Goal: Task Accomplishment & Management: Use online tool/utility

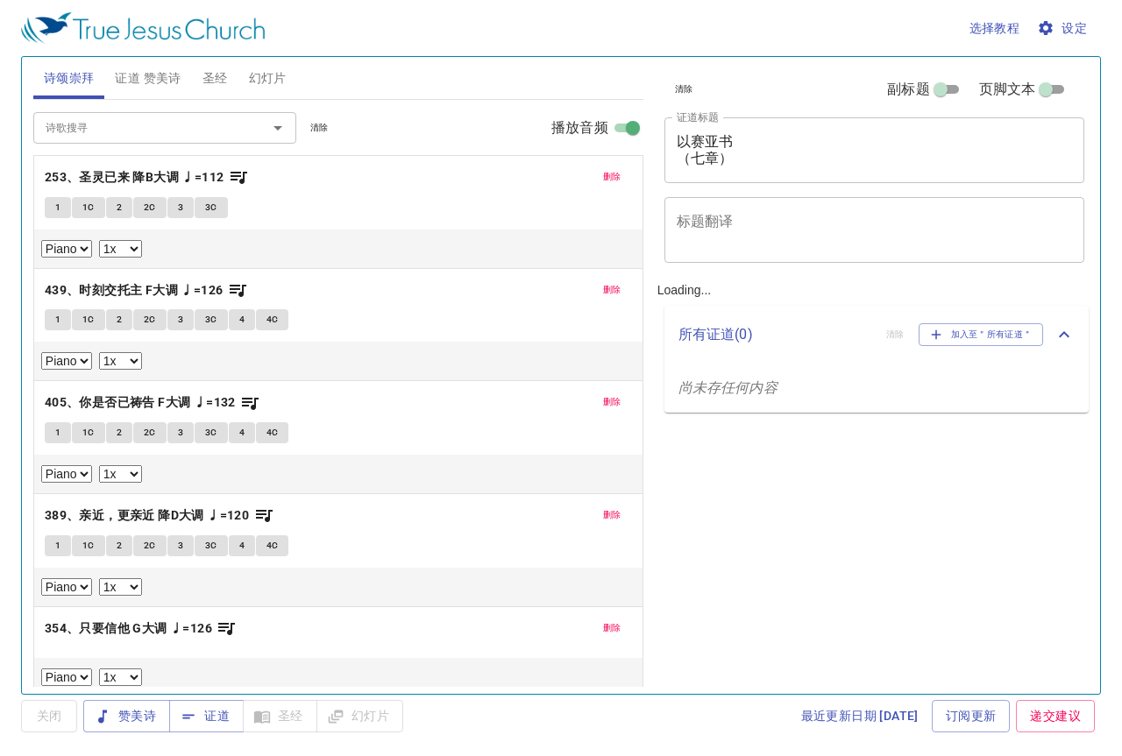
select select "1"
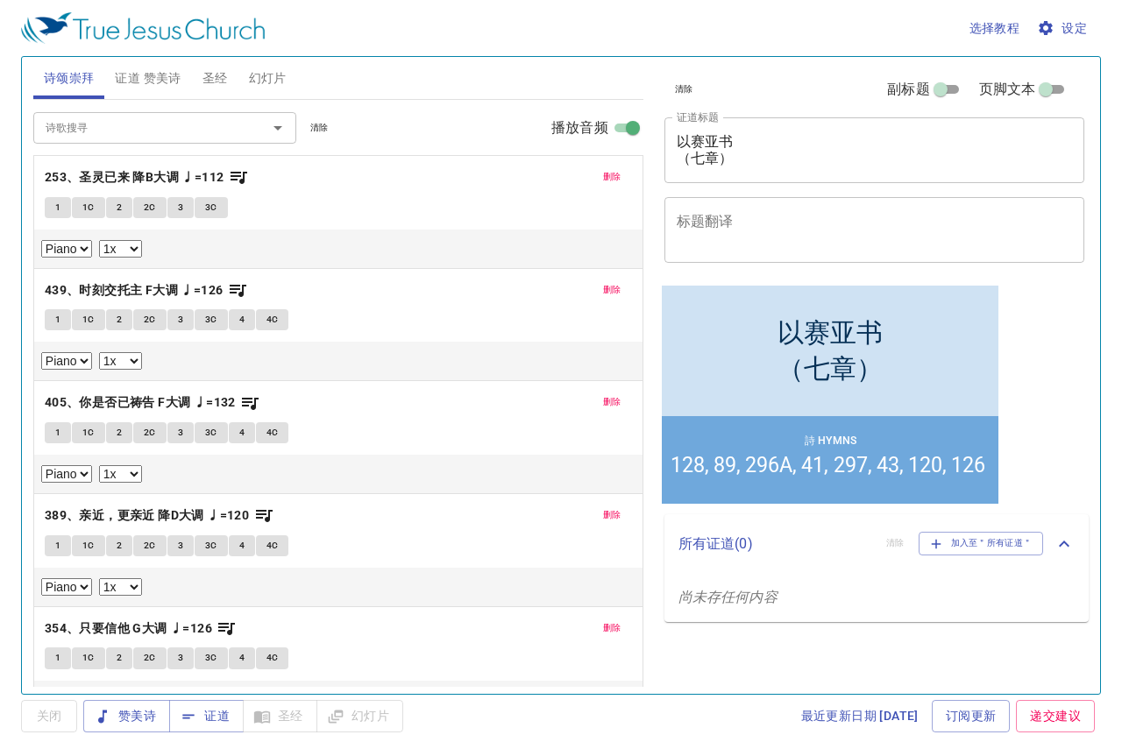
click at [603, 175] on span "删除" at bounding box center [612, 177] width 18 height 16
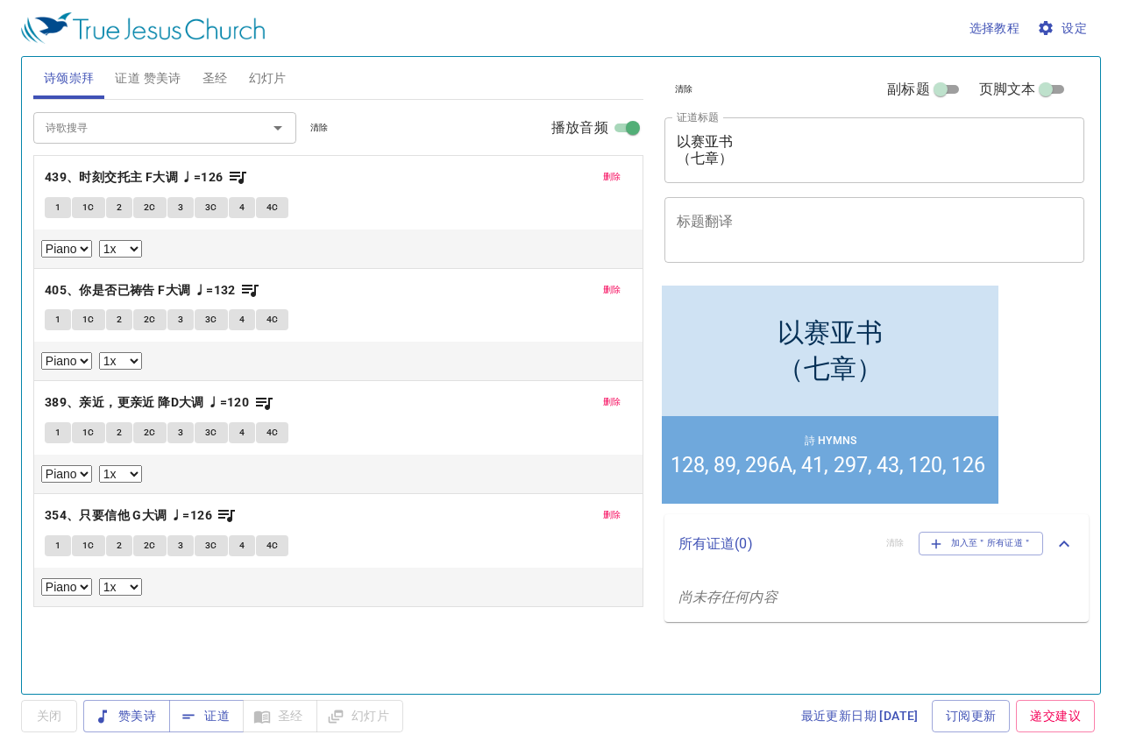
click at [594, 175] on button "删除" at bounding box center [611, 177] width 39 height 21
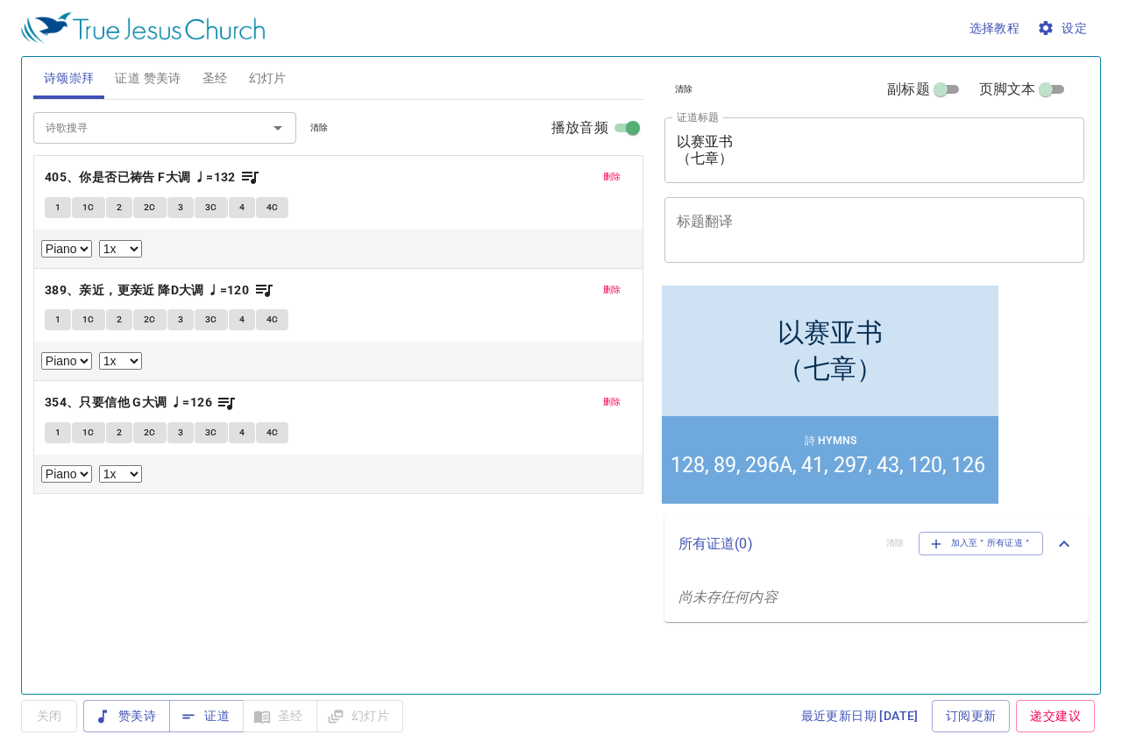
click at [603, 175] on span "删除" at bounding box center [612, 177] width 18 height 16
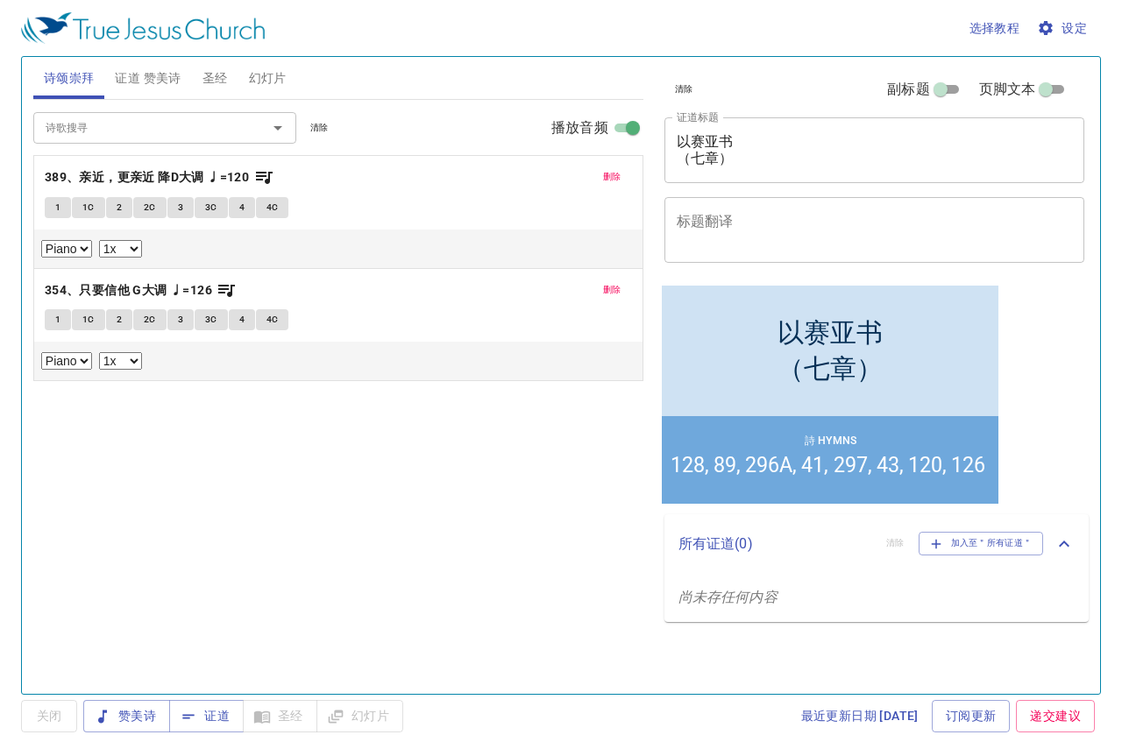
click at [611, 175] on span "删除" at bounding box center [612, 177] width 18 height 16
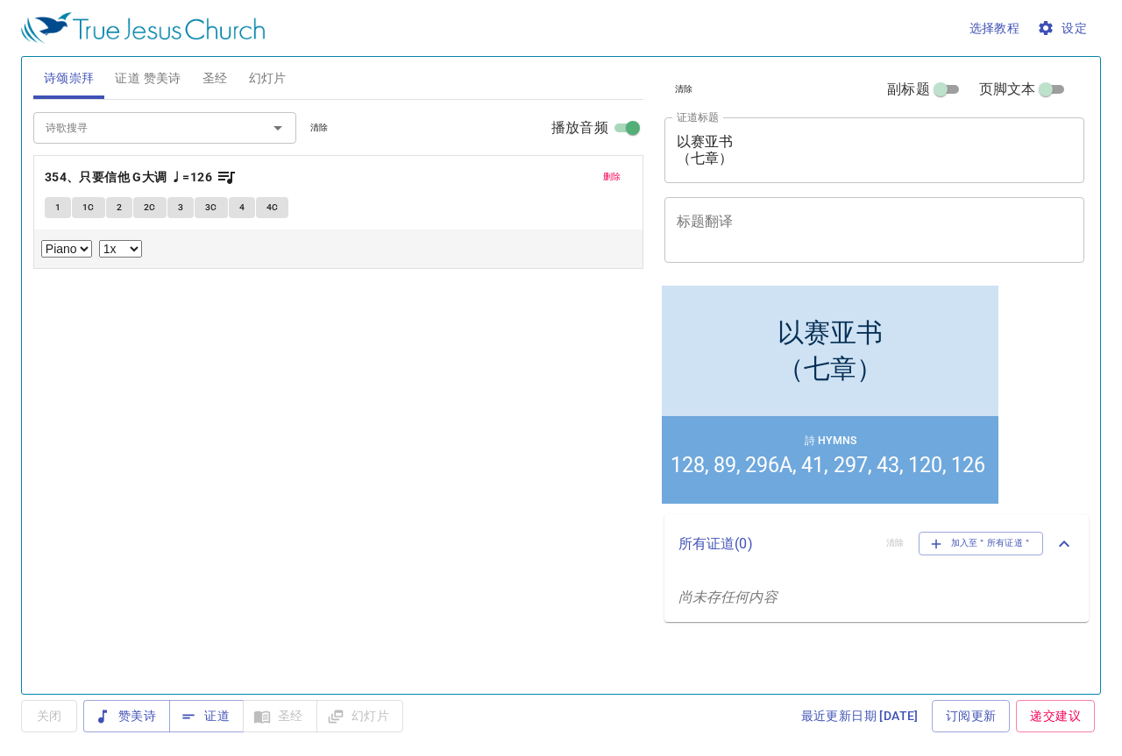
click at [611, 175] on span "删除" at bounding box center [612, 177] width 18 height 16
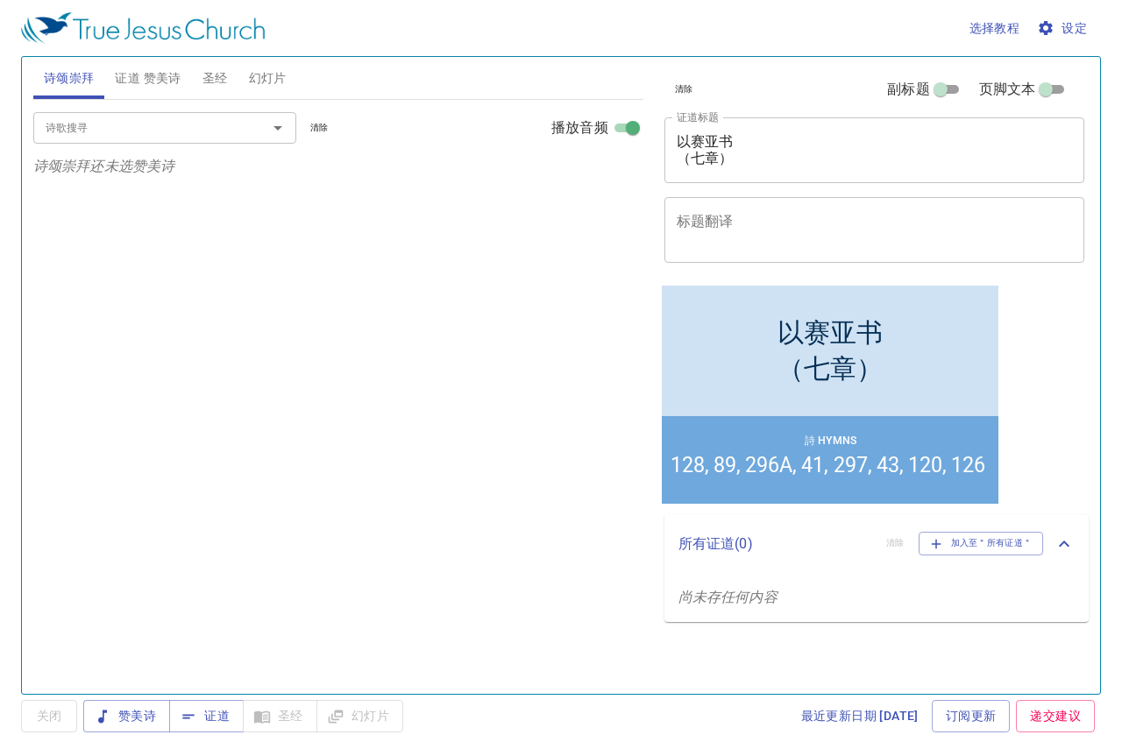
click at [192, 131] on input "诗歌搜寻" at bounding box center [139, 127] width 201 height 20
drag, startPoint x: 749, startPoint y: 154, endPoint x: 674, endPoint y: 132, distance: 78.5
click at [674, 132] on div "以赛亚书 （七章） x 证道标题" at bounding box center [874, 150] width 421 height 66
type textarea "s"
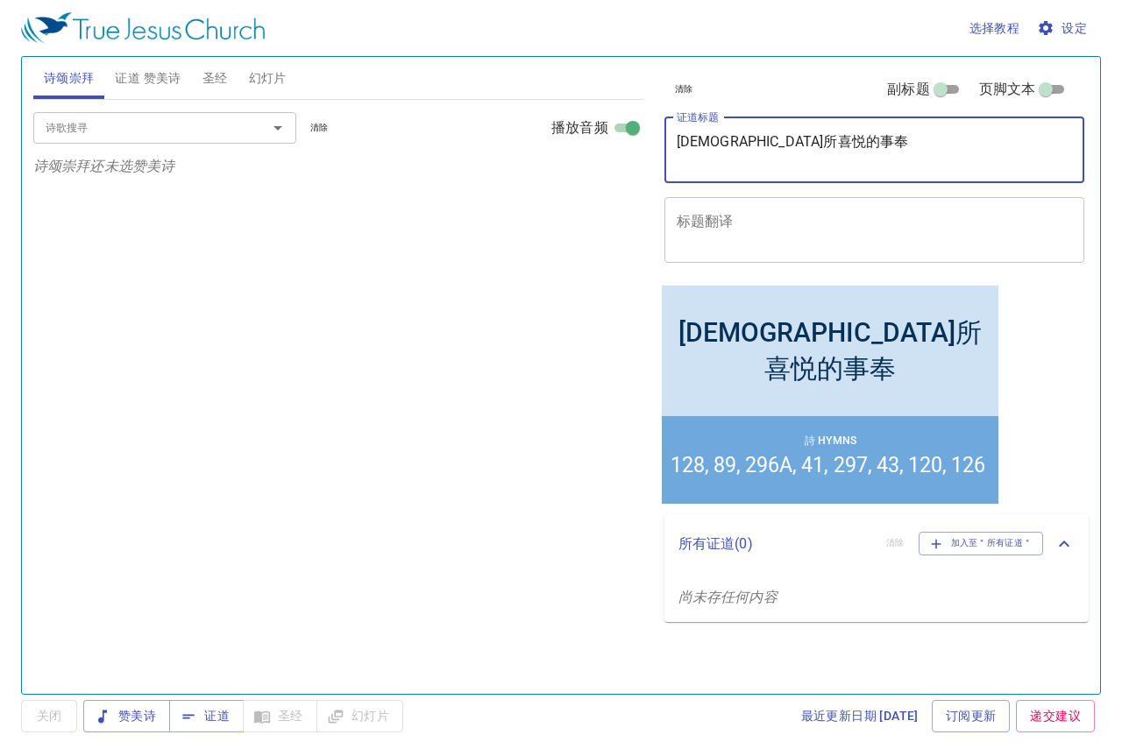
type textarea "[DEMOGRAPHIC_DATA]所喜悦的事奉"
click at [147, 80] on span "证道 赞美诗" at bounding box center [148, 78] width 66 height 22
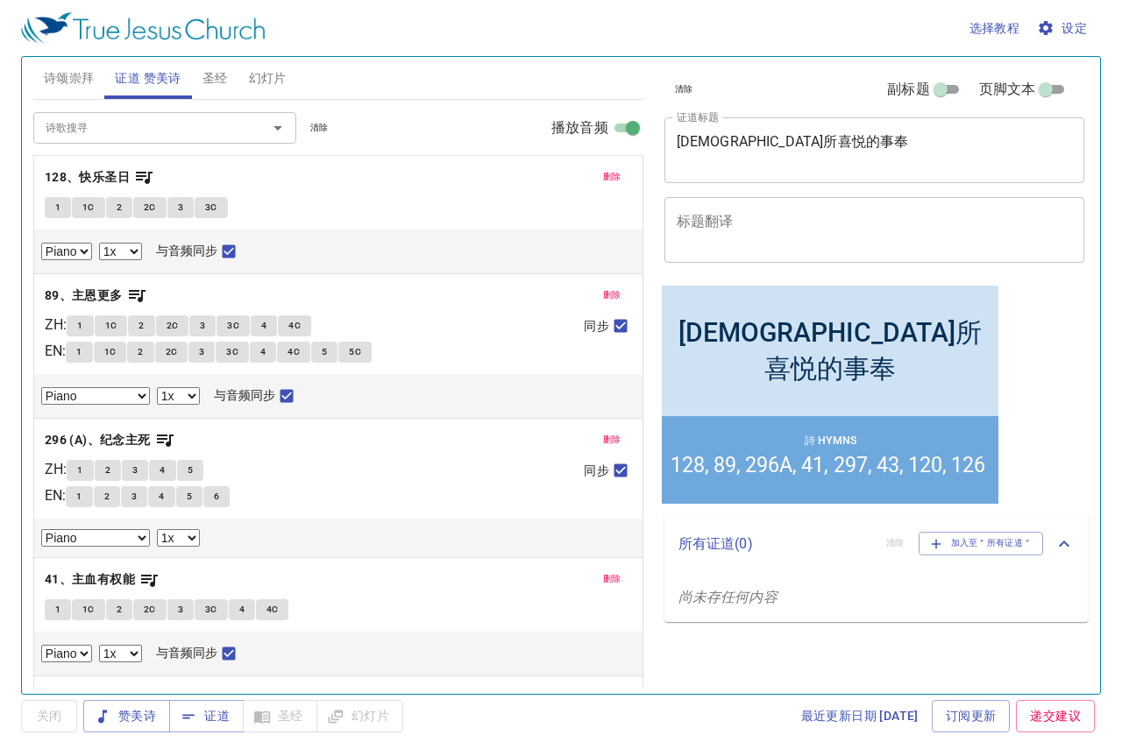
click at [609, 175] on button "删除" at bounding box center [611, 177] width 39 height 21
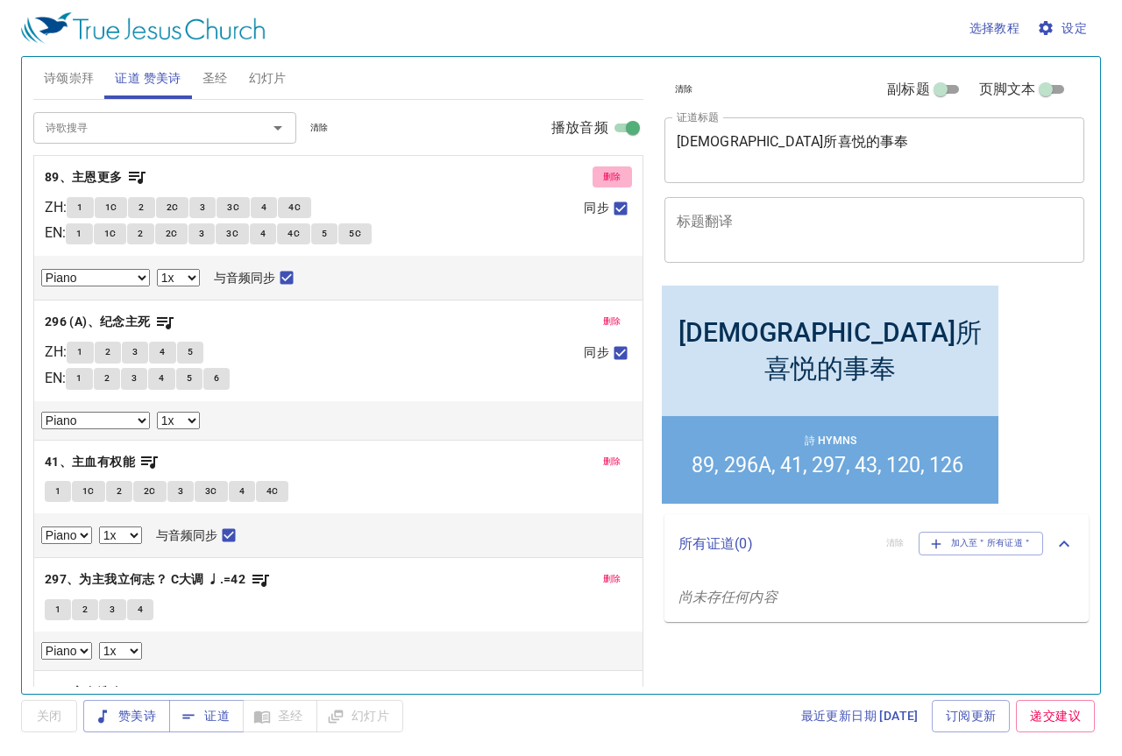
click at [609, 175] on button "删除" at bounding box center [611, 177] width 39 height 21
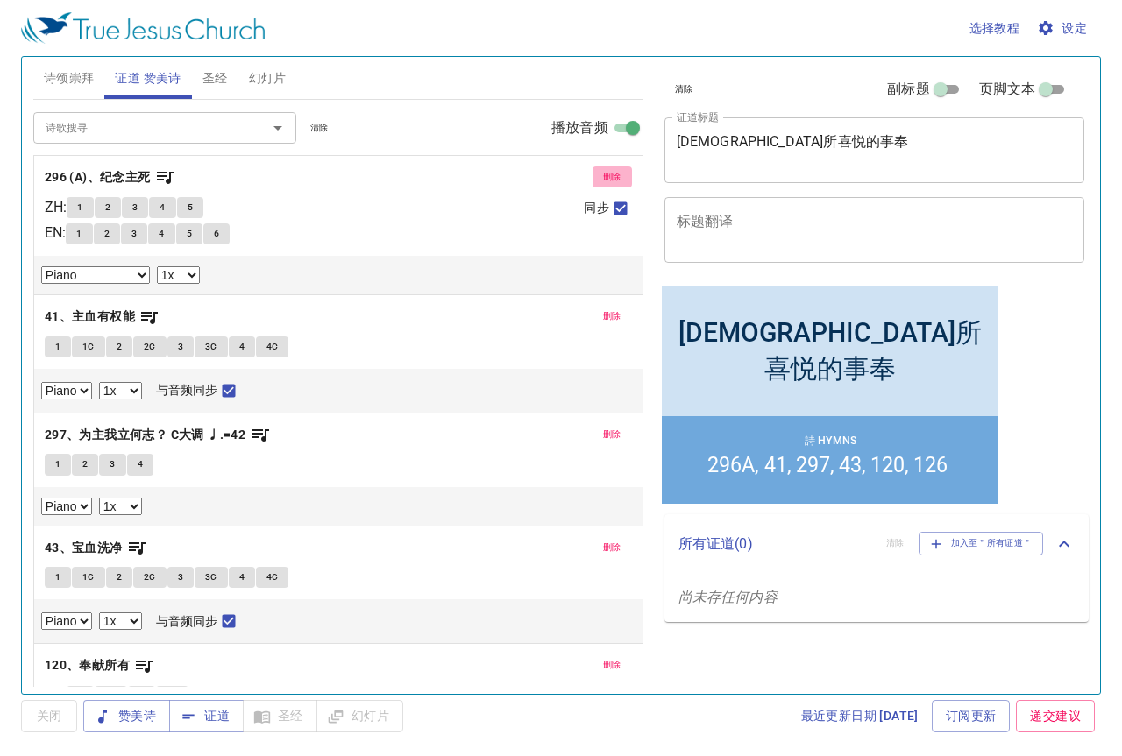
click at [609, 175] on button "删除" at bounding box center [611, 177] width 39 height 21
click at [609, 306] on button "删除" at bounding box center [611, 316] width 39 height 21
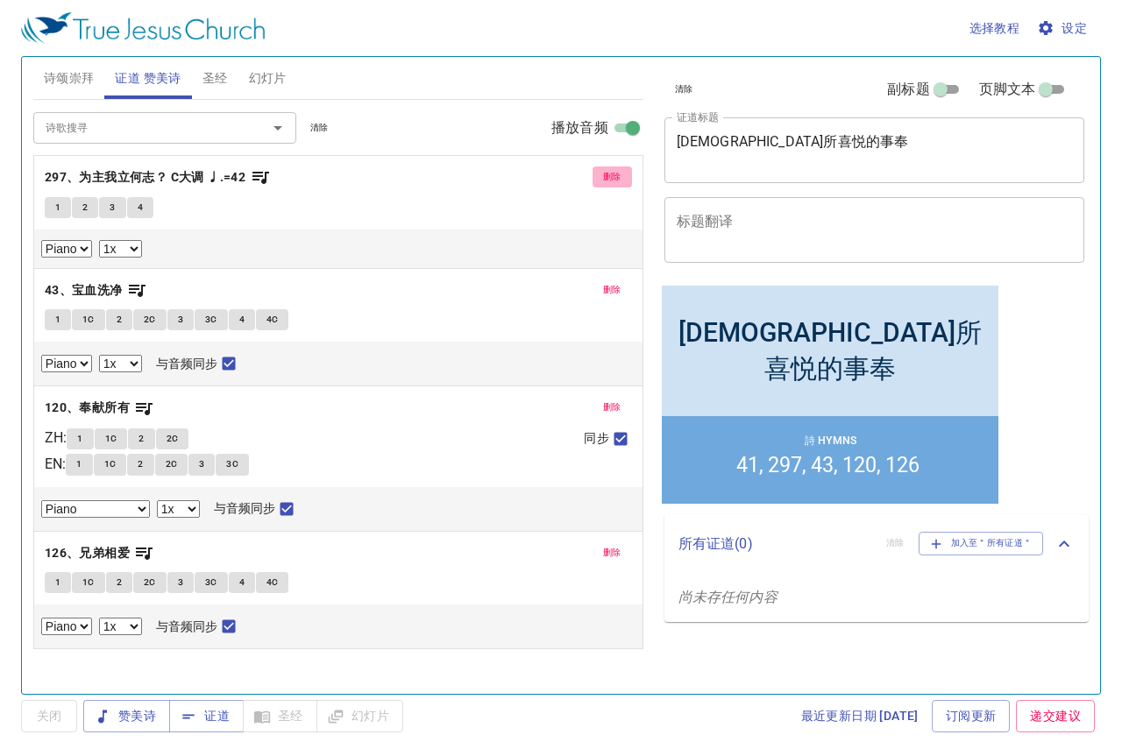
click at [609, 175] on span "删除" at bounding box center [612, 177] width 18 height 16
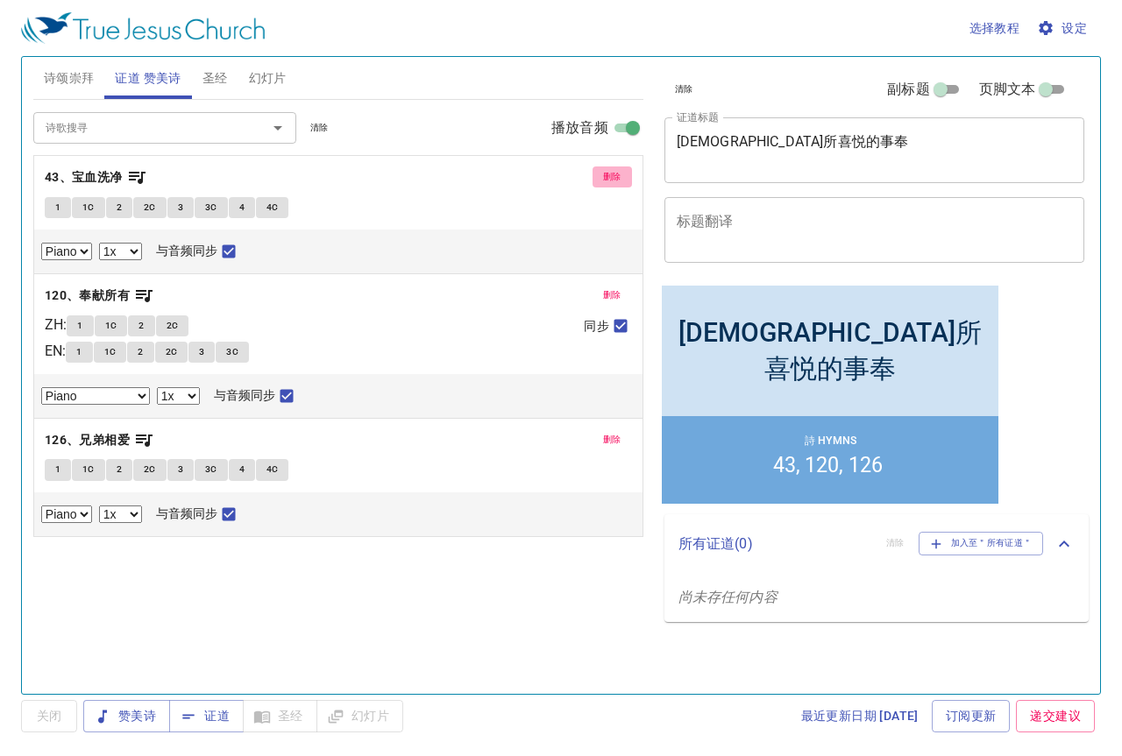
click at [609, 175] on span "删除" at bounding box center [612, 177] width 18 height 16
click at [609, 287] on span "删除" at bounding box center [612, 295] width 18 height 16
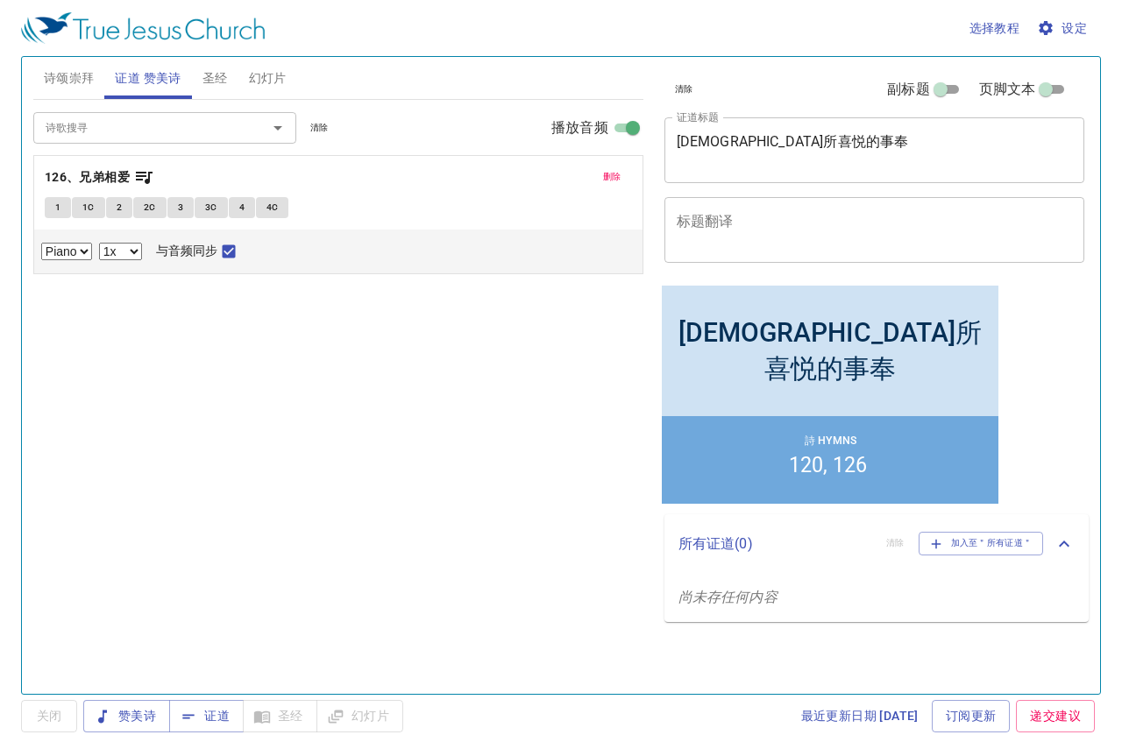
click at [609, 175] on span "删除" at bounding box center [612, 177] width 18 height 16
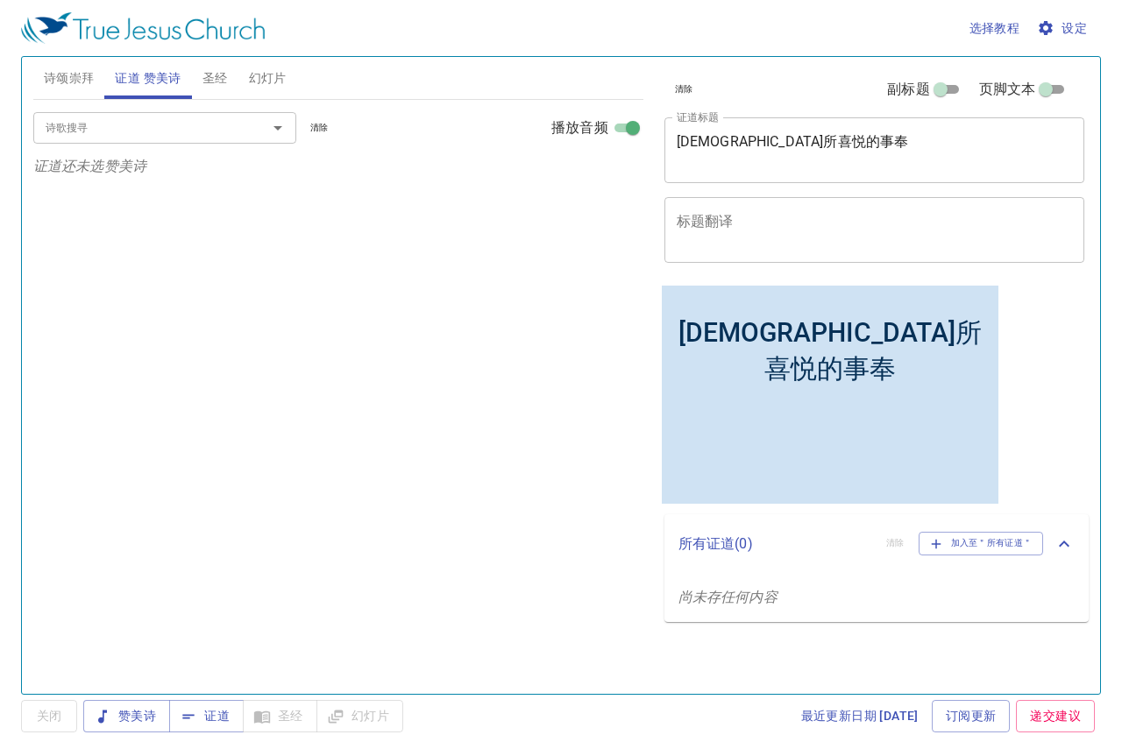
click at [609, 175] on p "证道还未选赞美诗" at bounding box center [338, 166] width 610 height 21
click at [150, 143] on div "诗歌搜寻" at bounding box center [164, 127] width 263 height 31
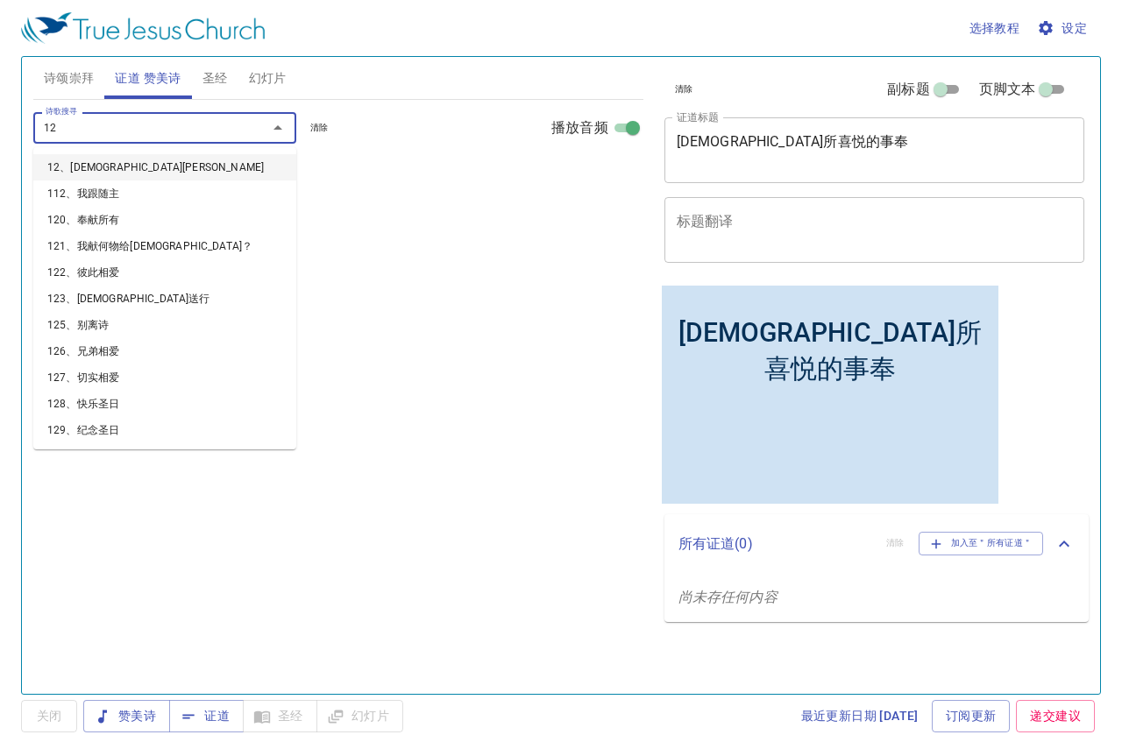
type input "128"
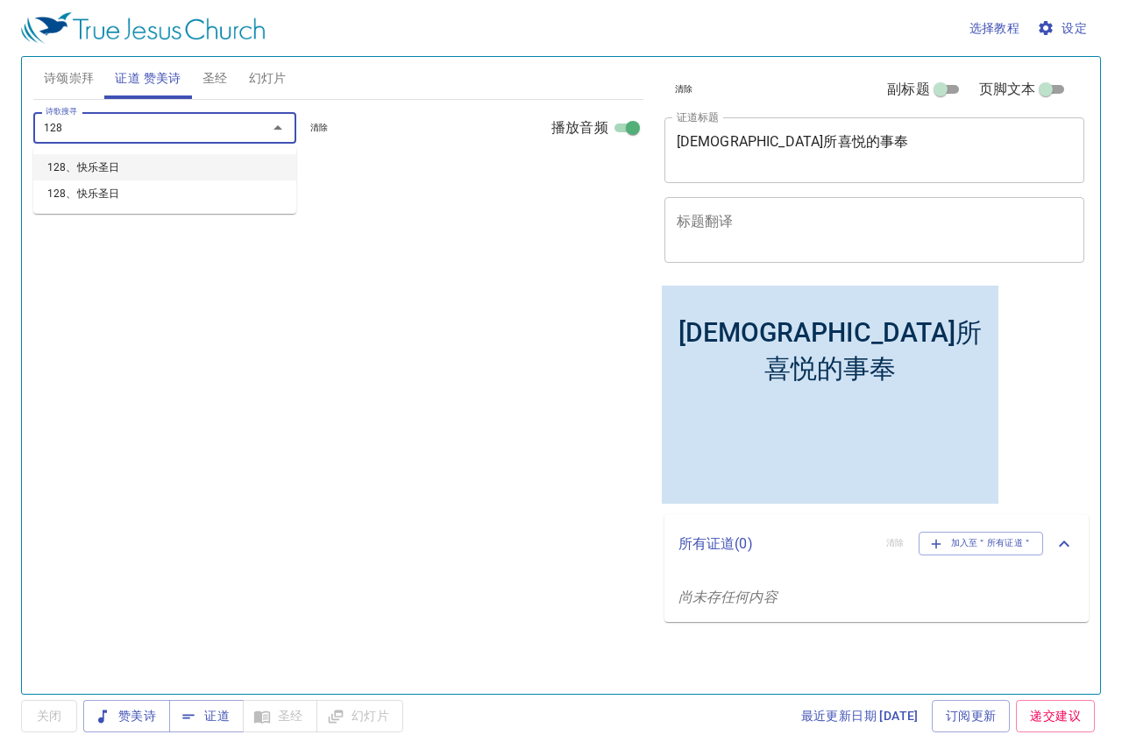
select select "1"
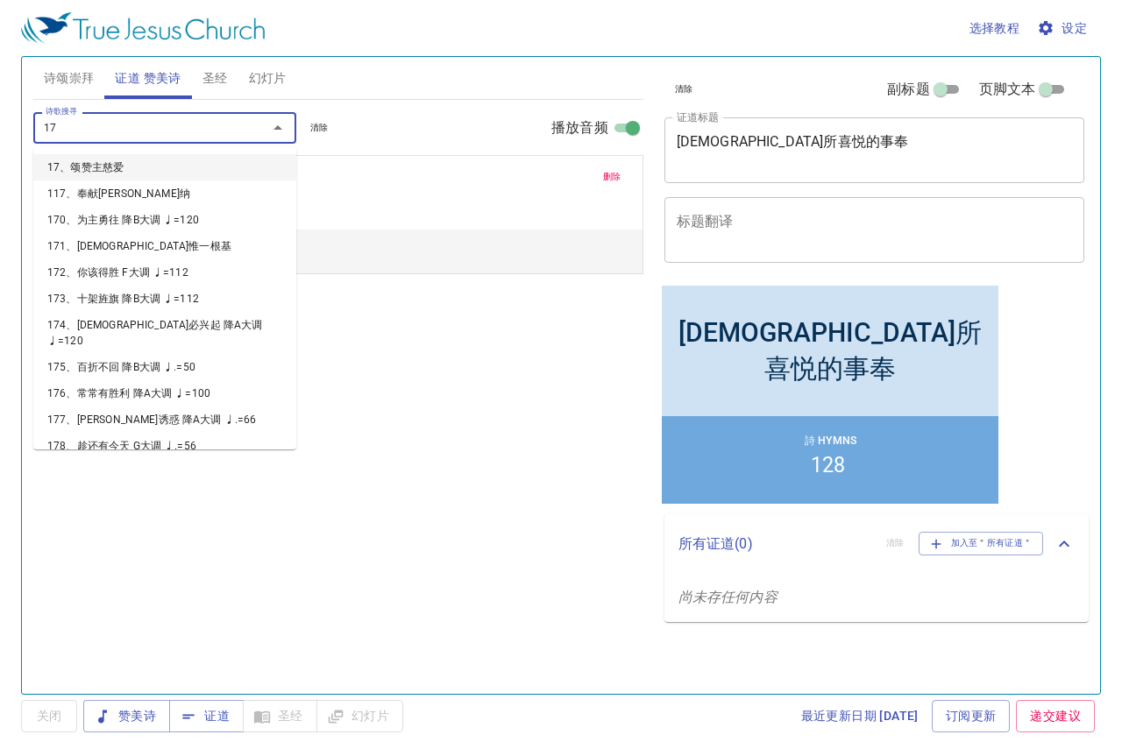
type input "172"
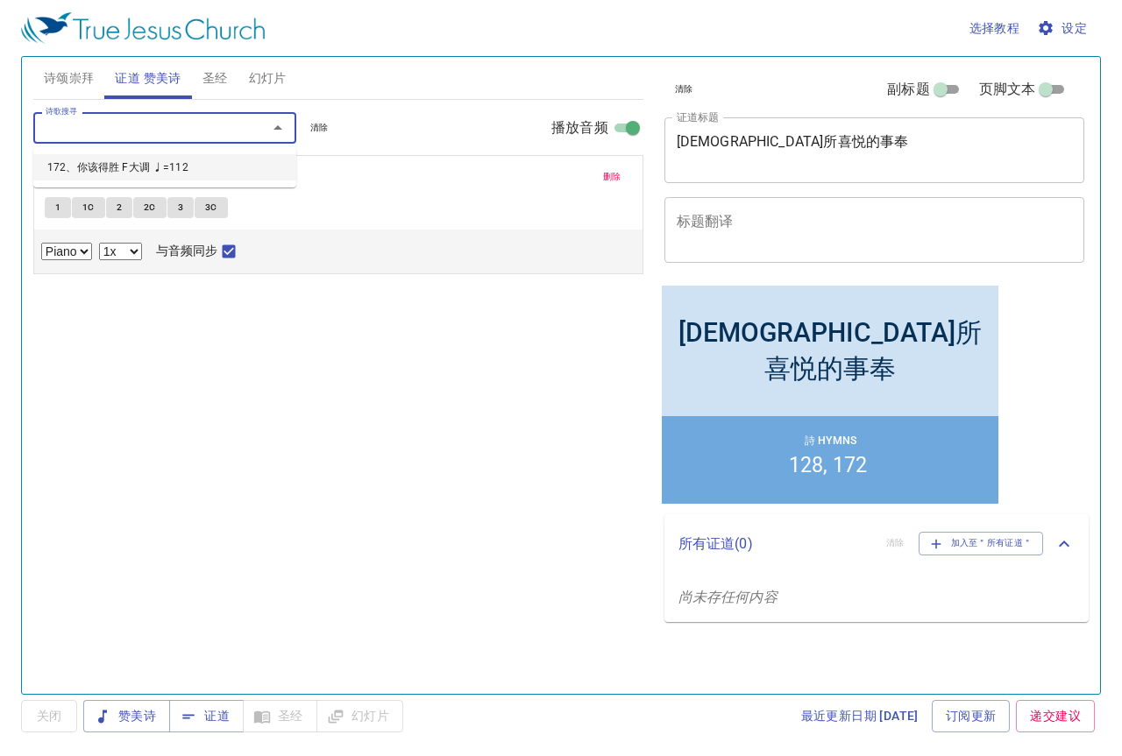
select select "1"
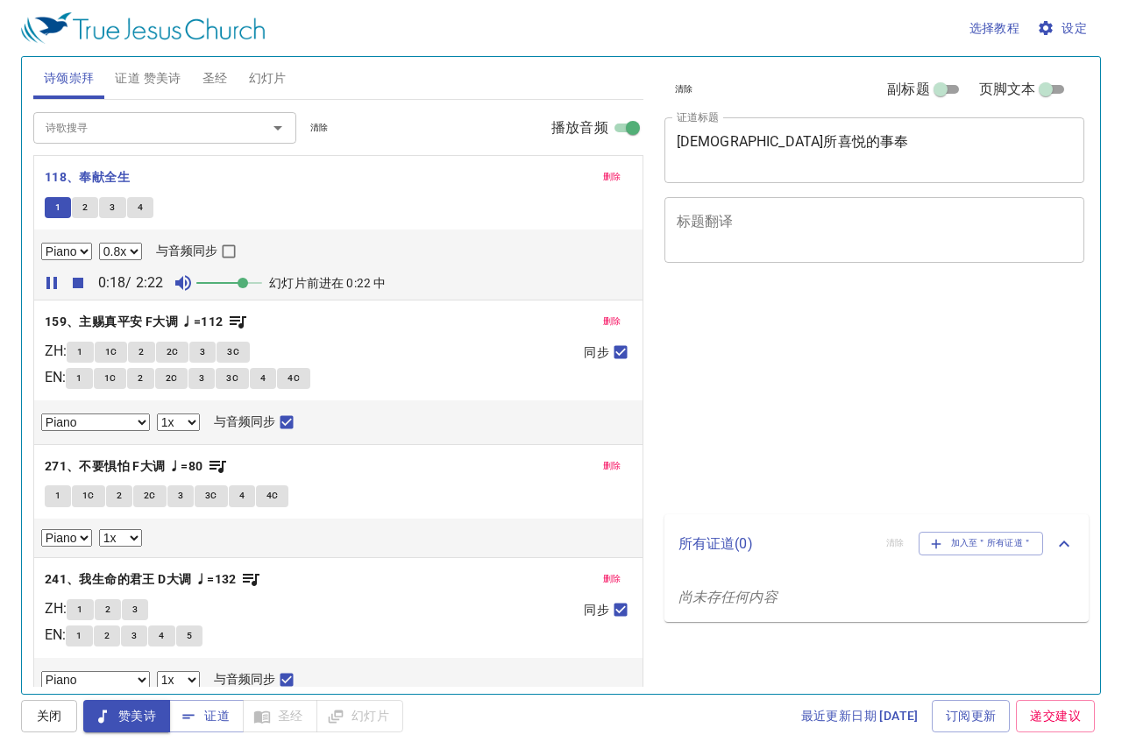
select select "0.8"
select select "1"
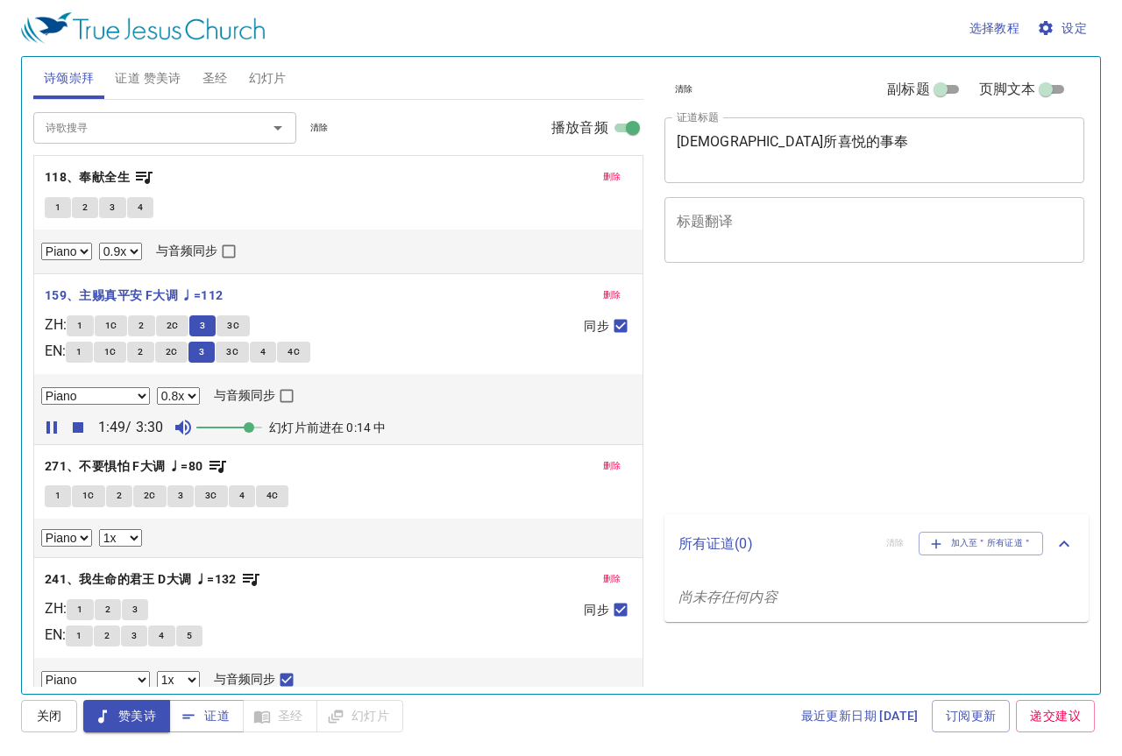
select select "0.9"
select select "0.8"
select select "1"
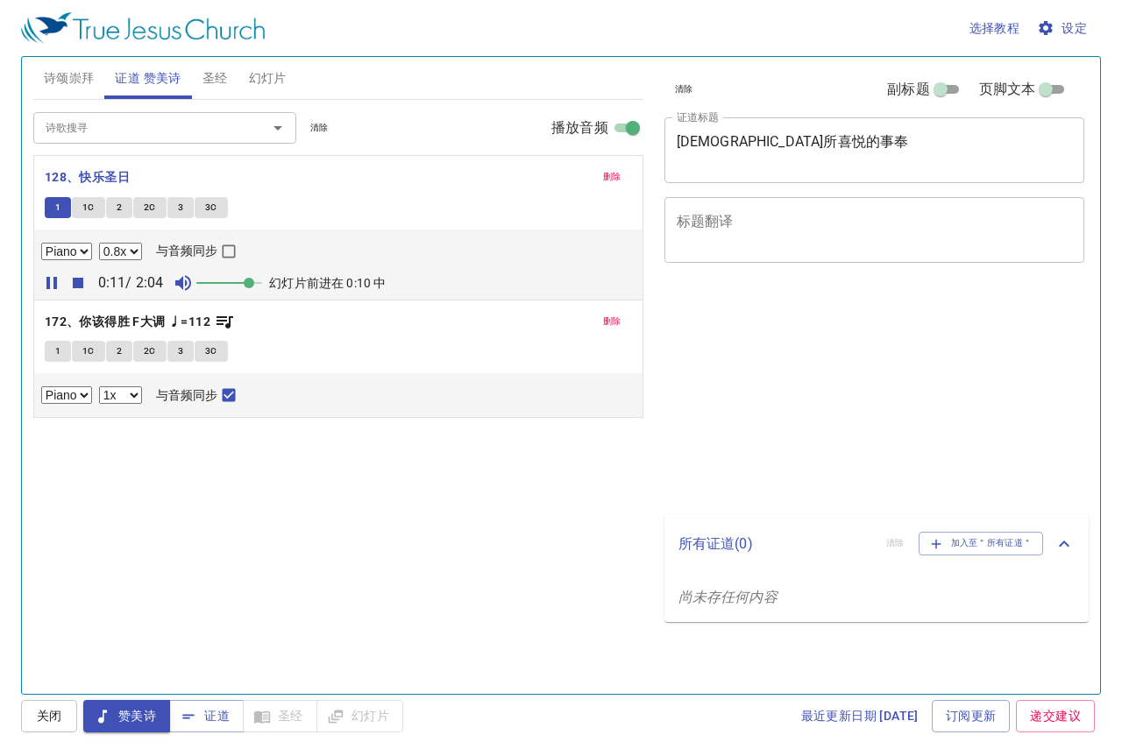
select select "0.8"
select select "1"
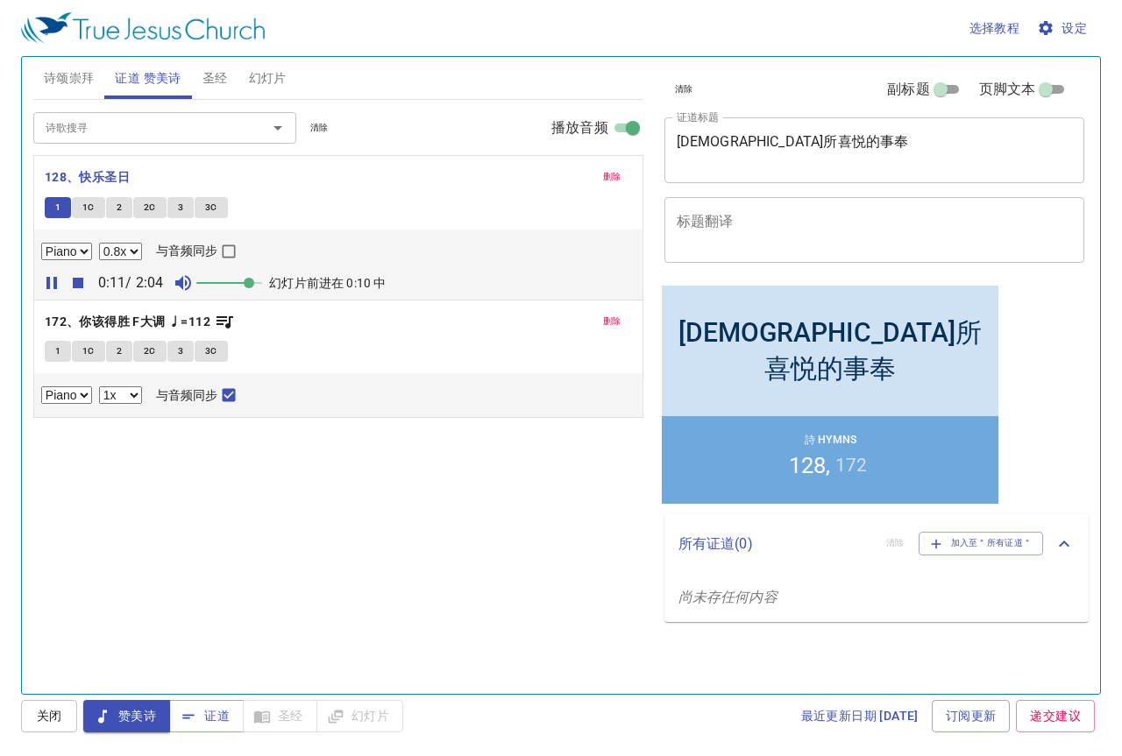
click at [127, 253] on select "0.6x 0.7x 0.8x 0.9x 1x 1.1x 1.2x 1.3x 1.4x 1.5x 1.7x 2x" at bounding box center [120, 252] width 43 height 18
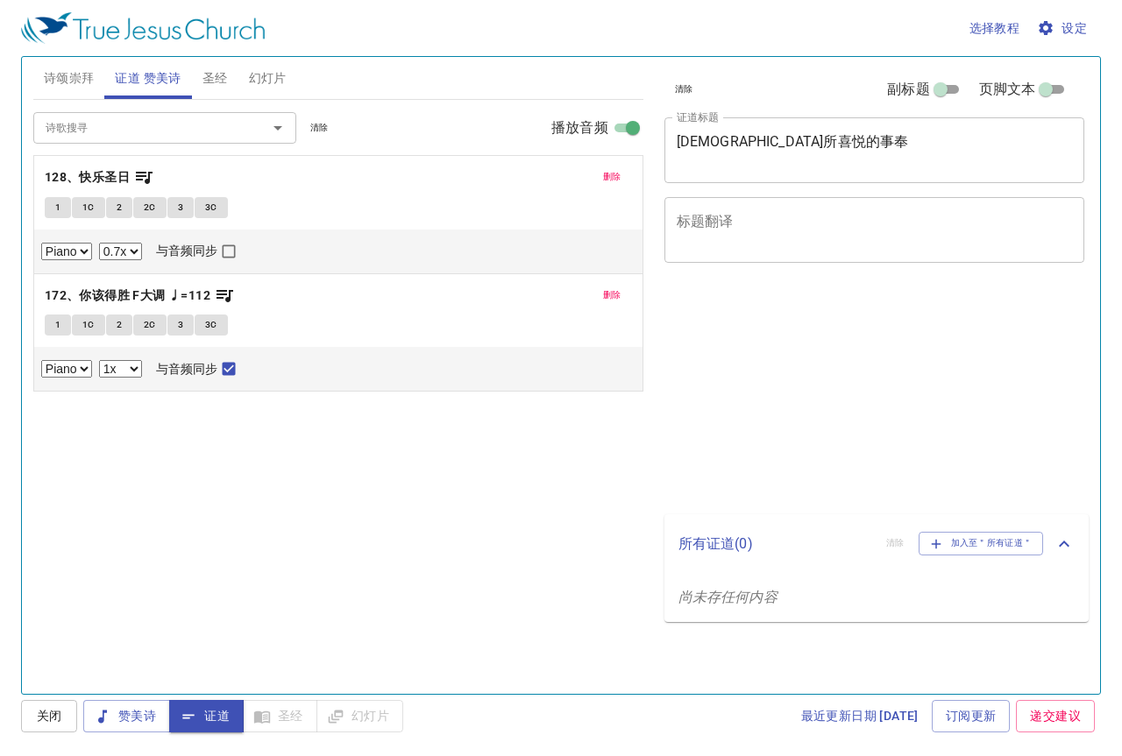
select select "0.7"
select select "1"
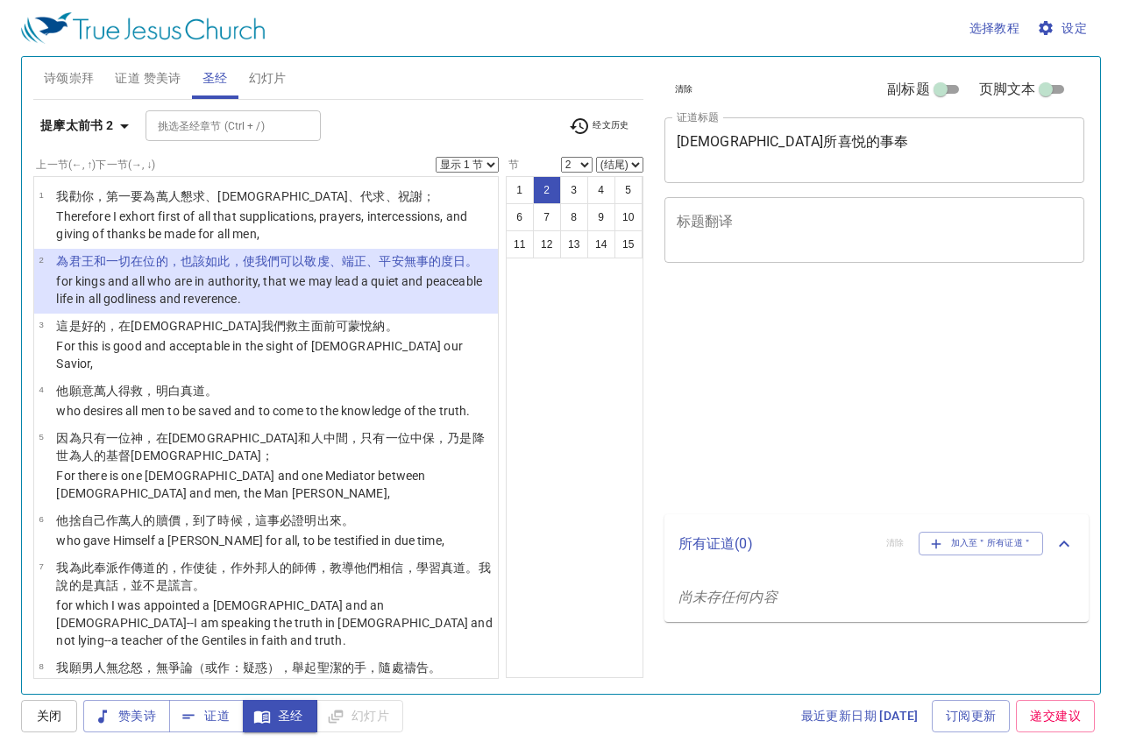
select select "2"
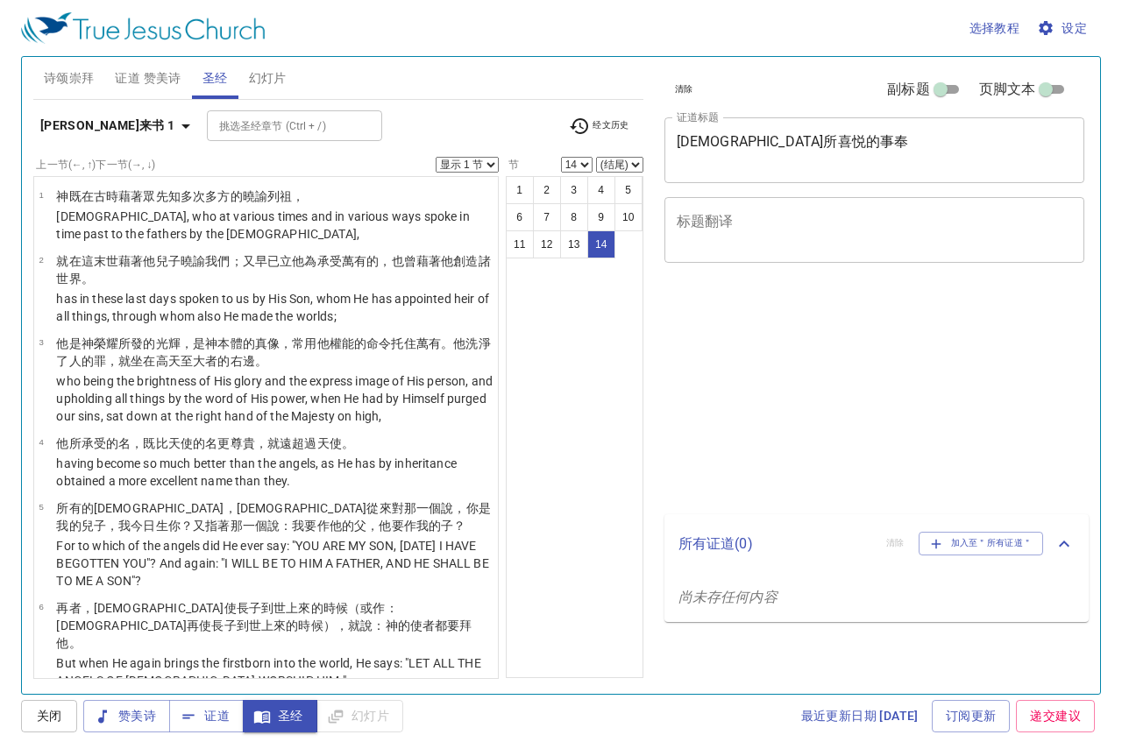
select select "14"
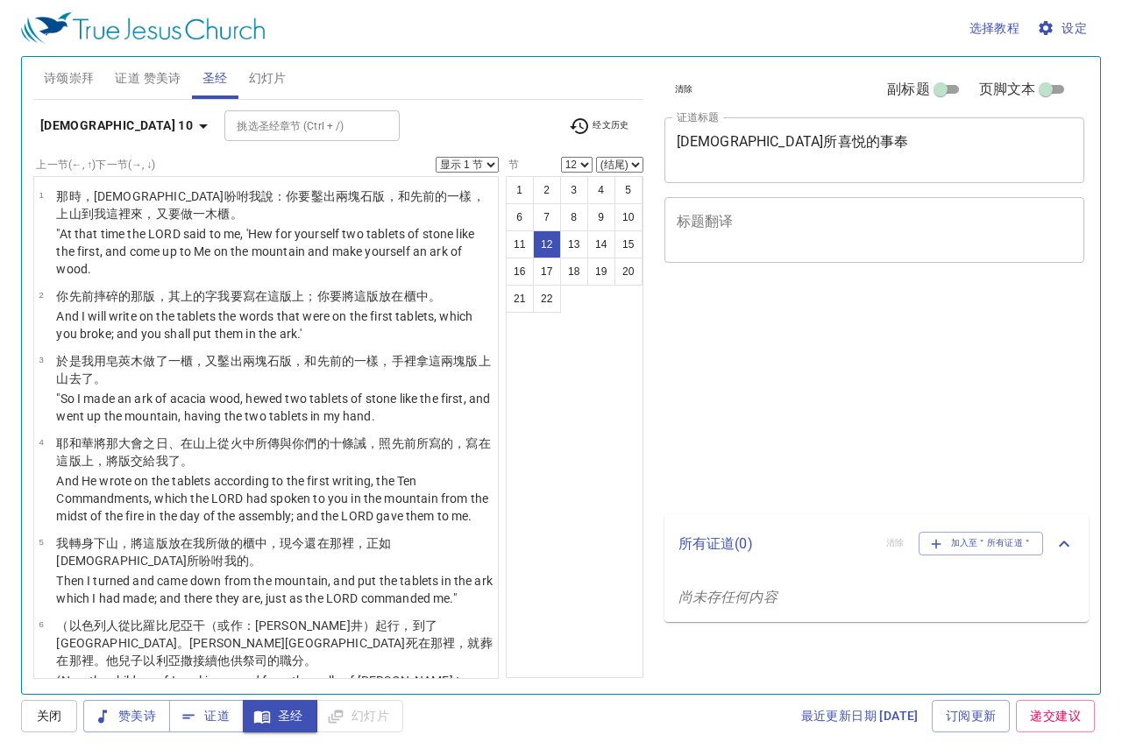
select select "12"
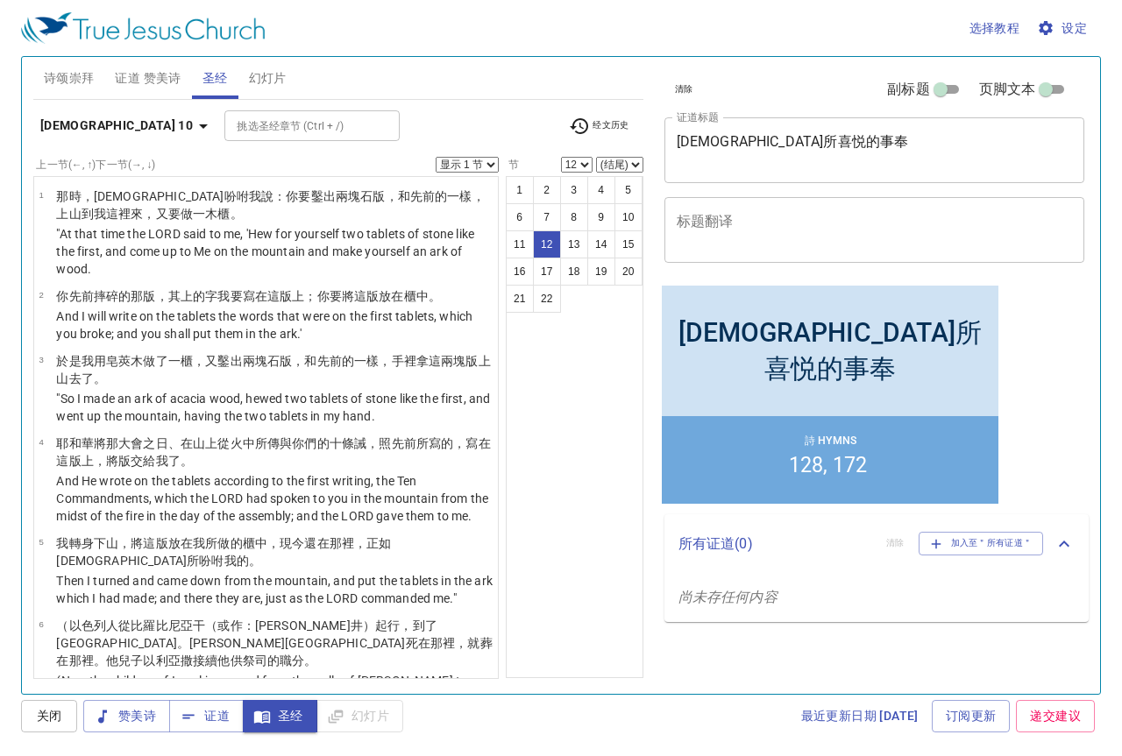
scroll to position [765, 0]
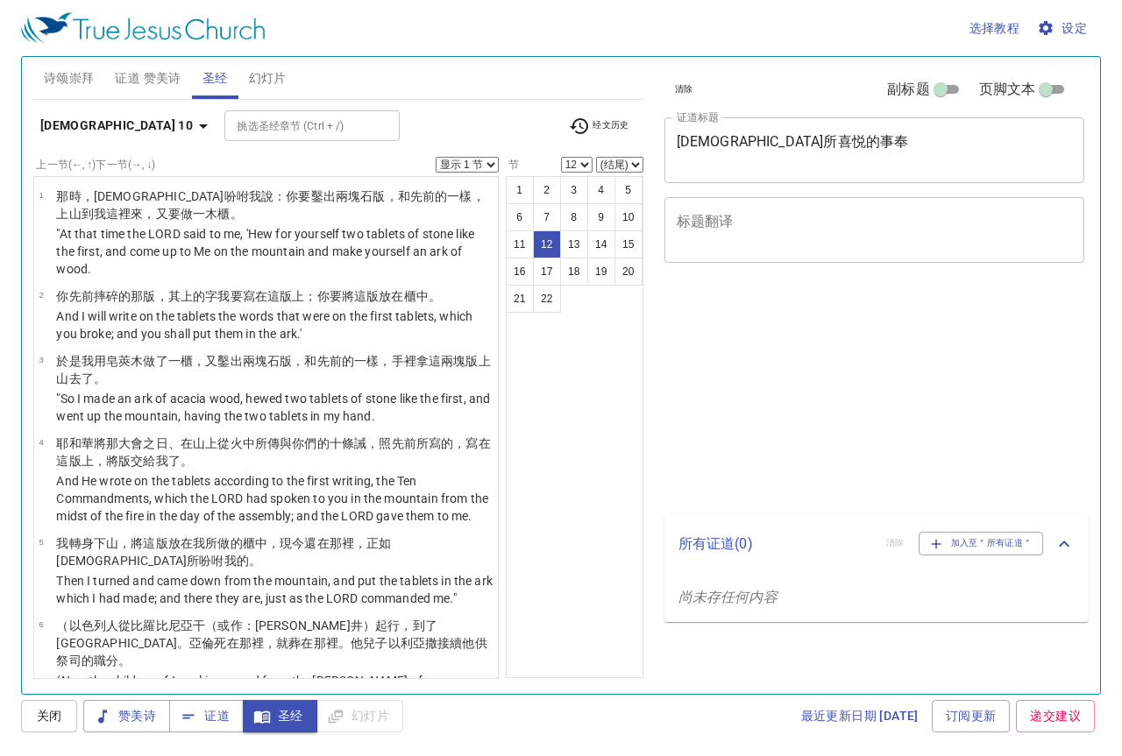
select select "12"
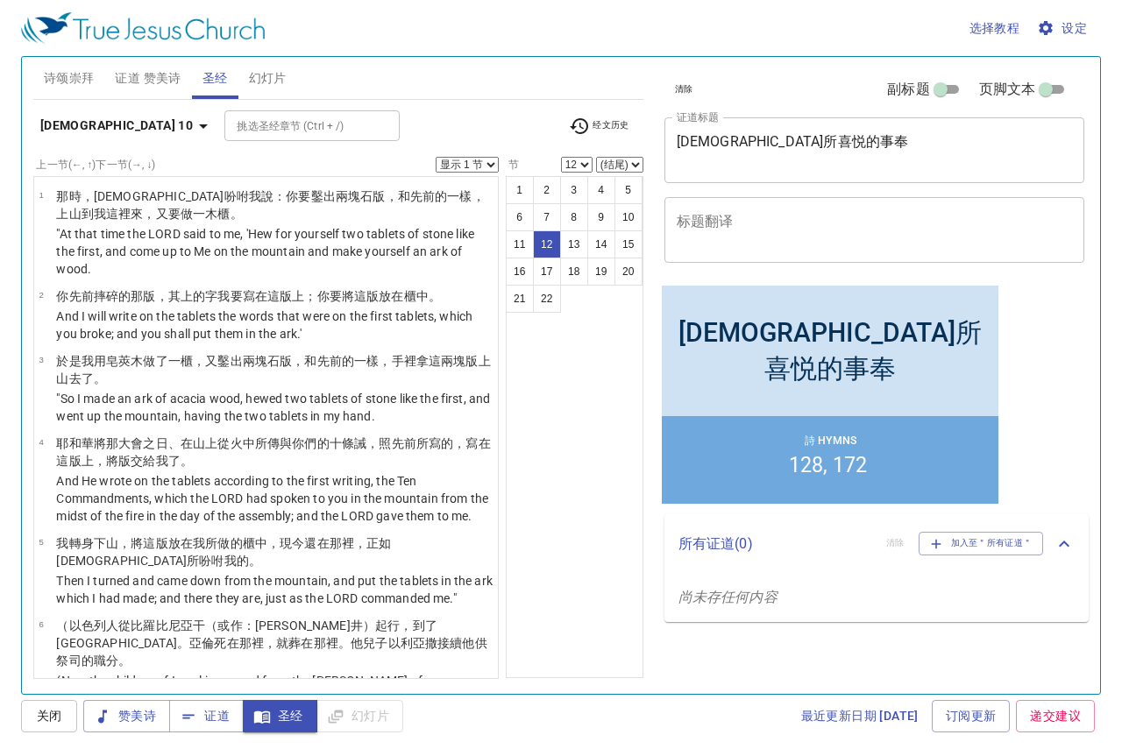
click at [193, 123] on icon "button" at bounding box center [203, 126] width 21 height 21
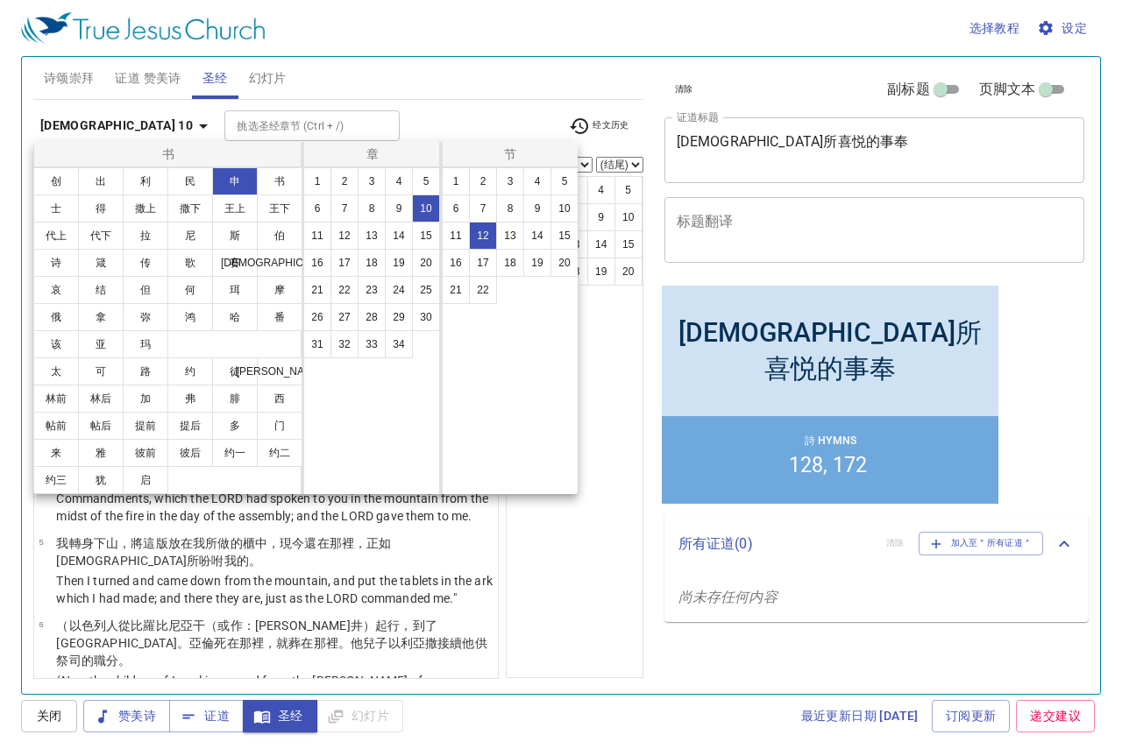
scroll to position [765, 0]
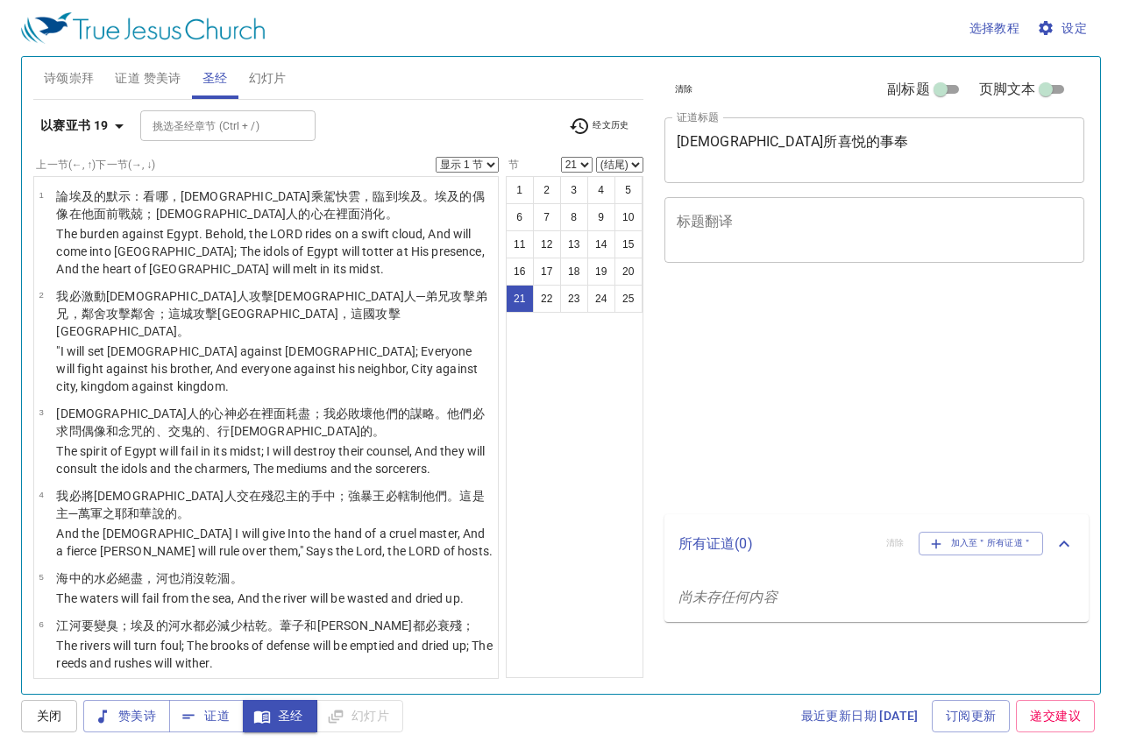
select select "21"
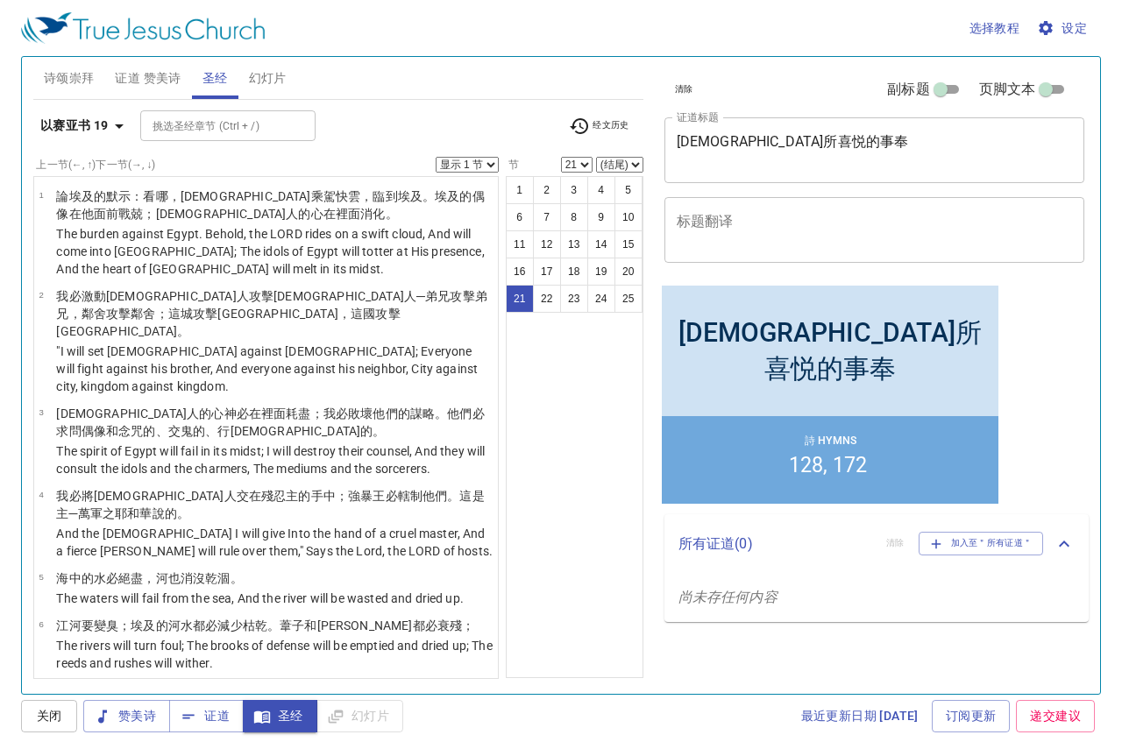
scroll to position [1420, 0]
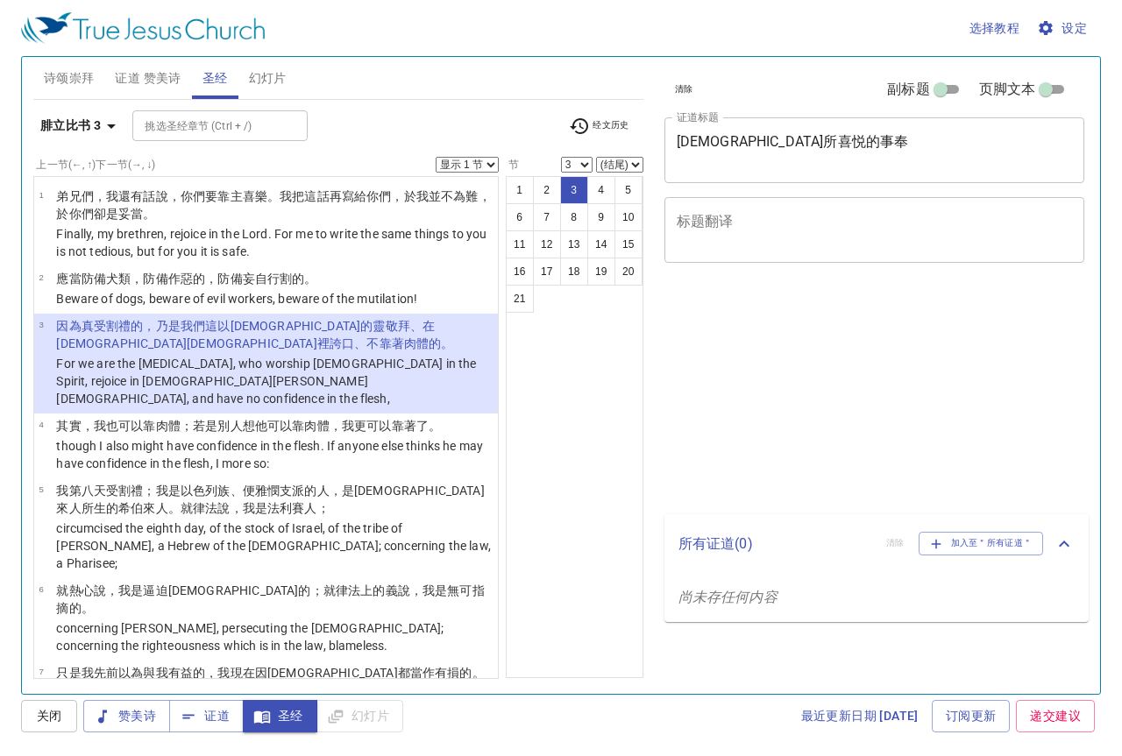
select select "3"
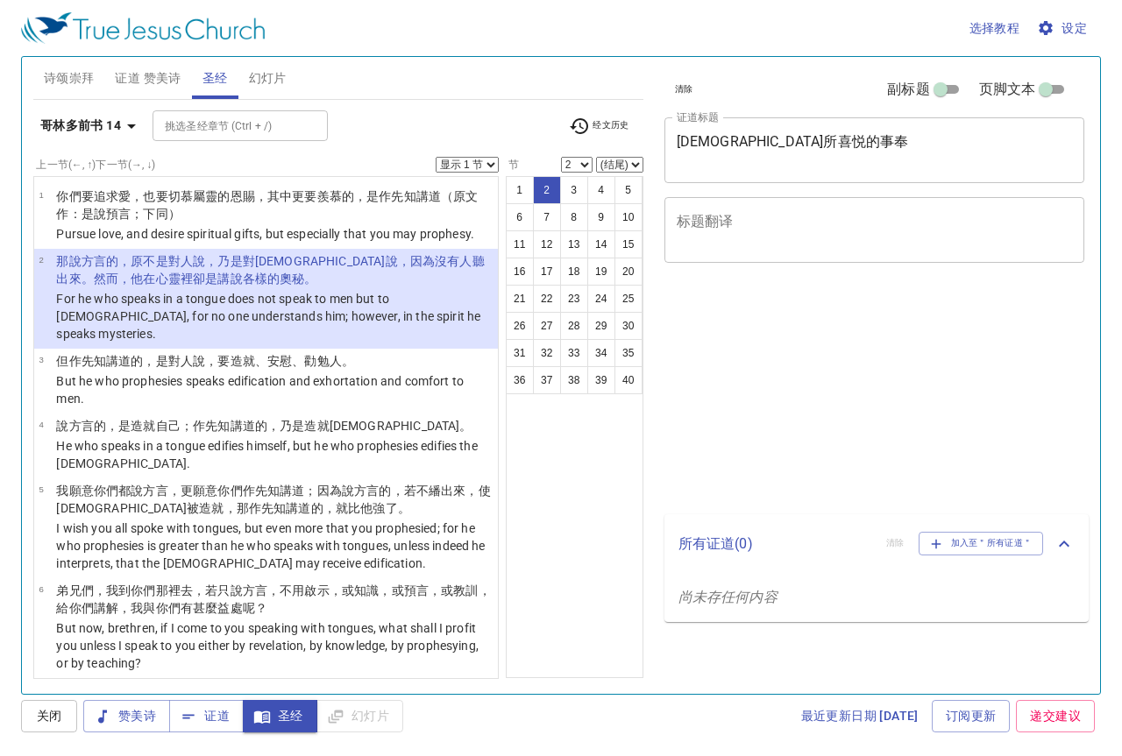
select select "2"
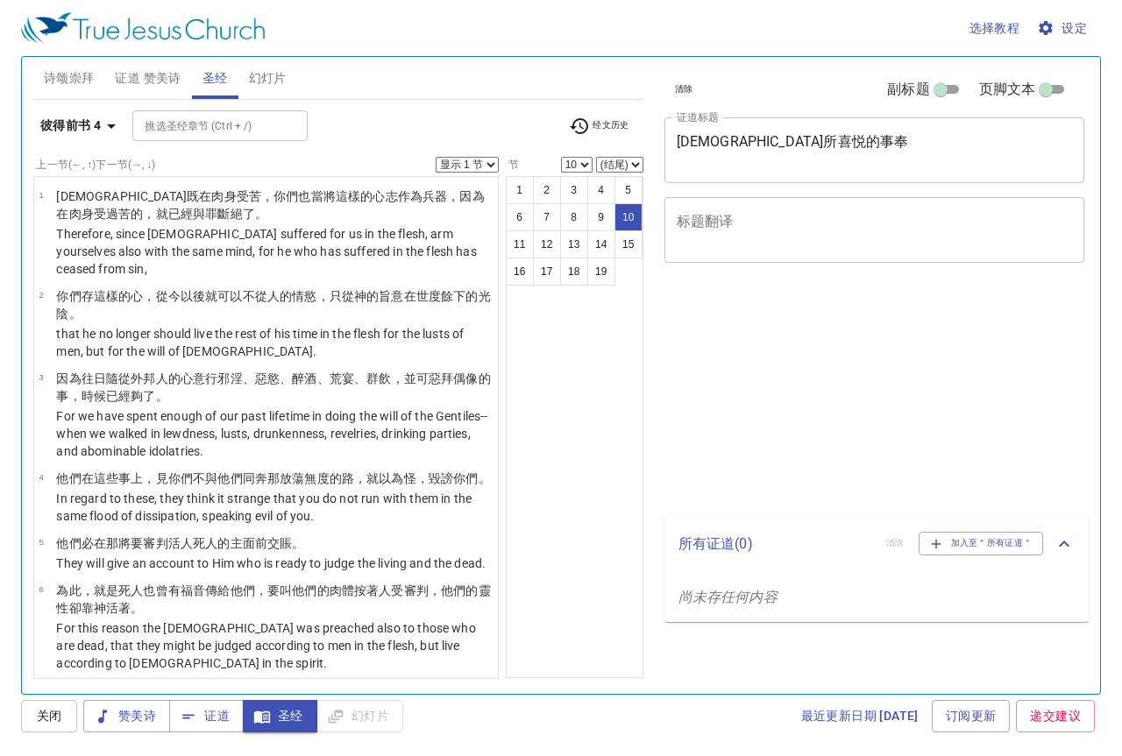
select select "10"
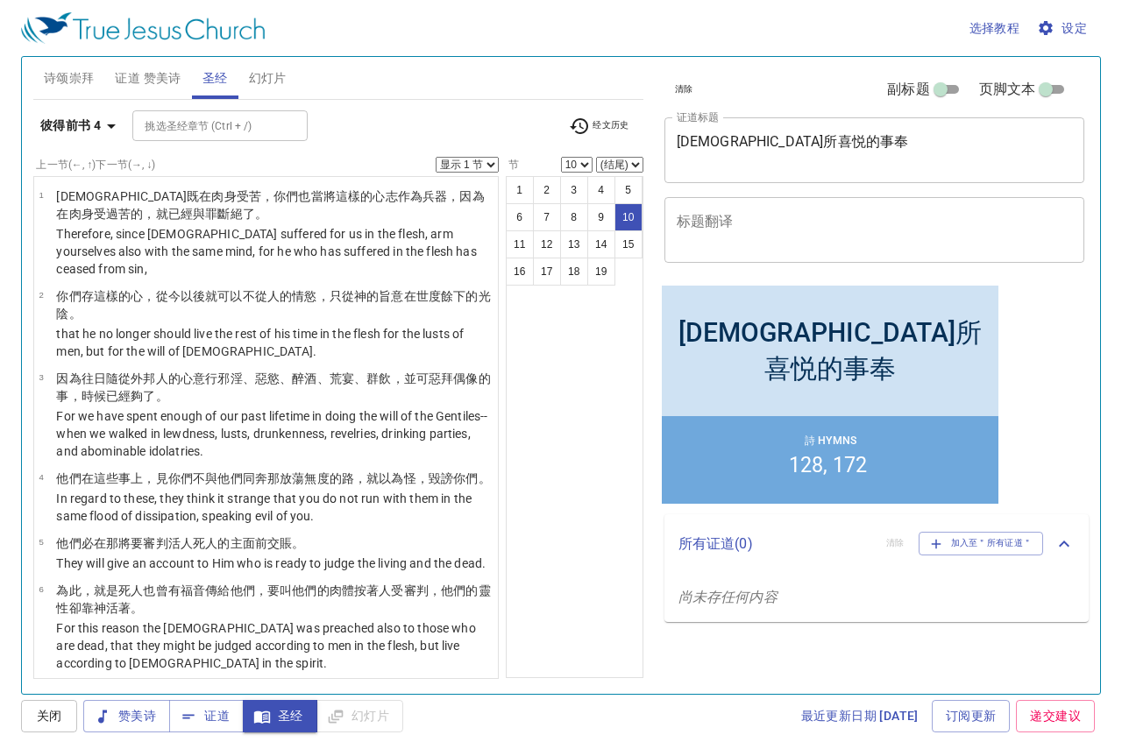
scroll to position [653, 0]
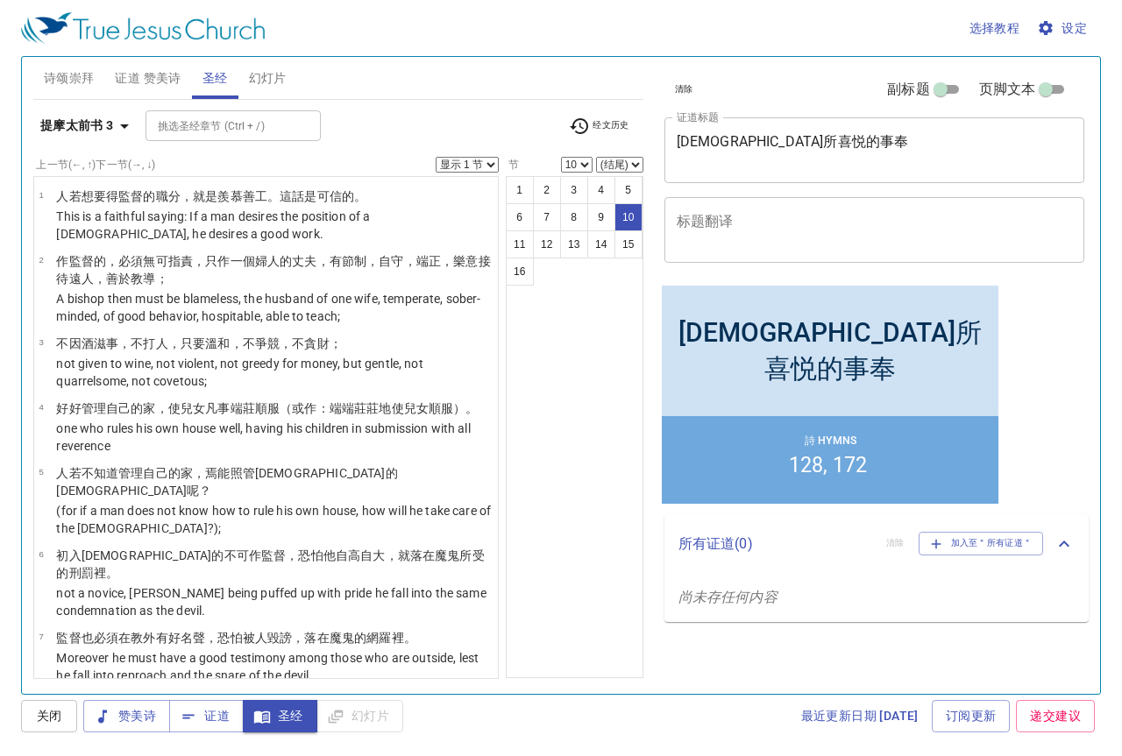
select select "11"
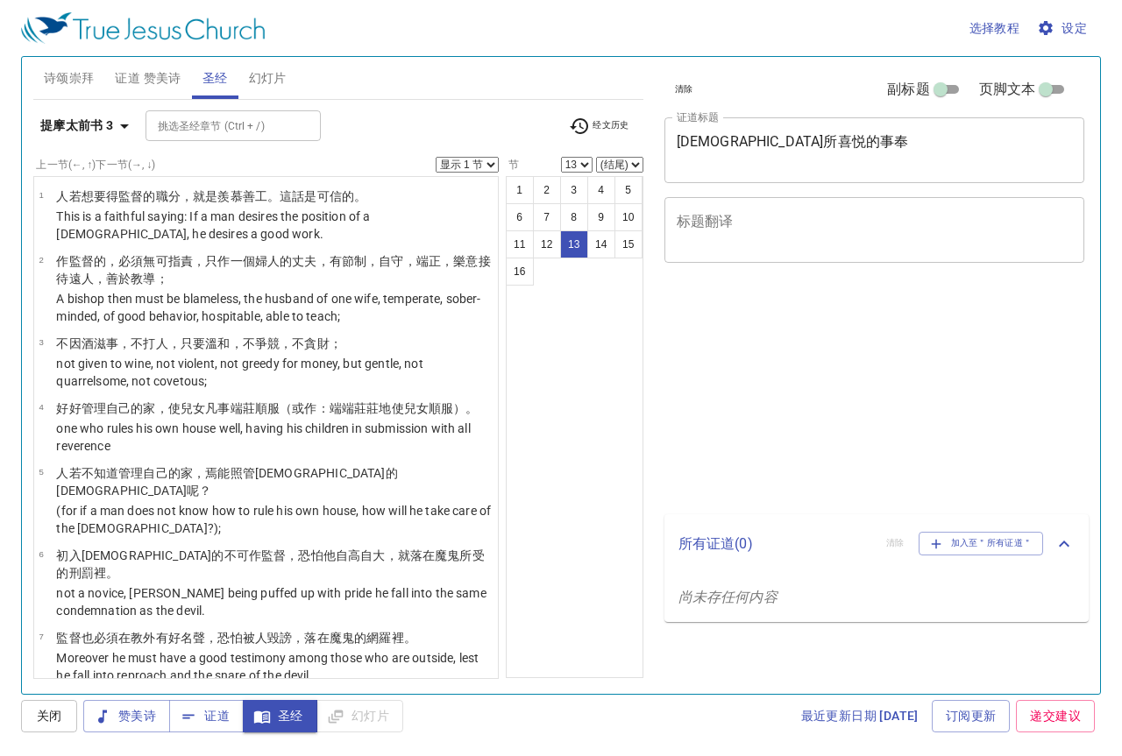
select select "13"
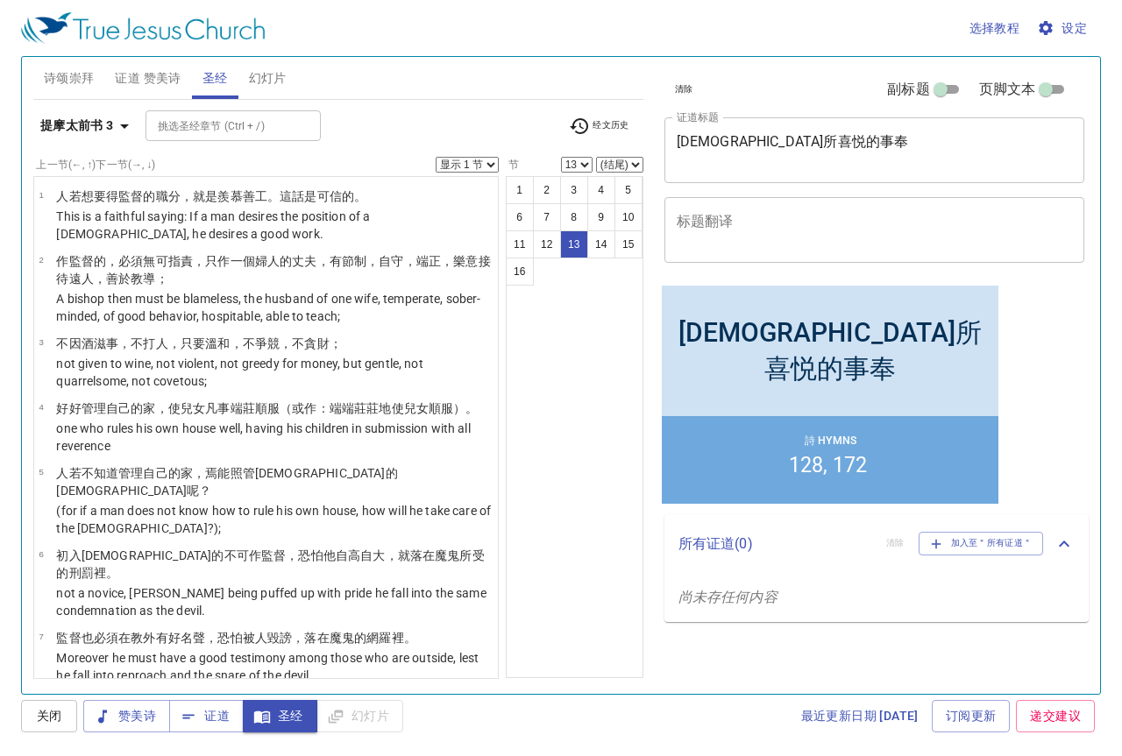
scroll to position [620, 0]
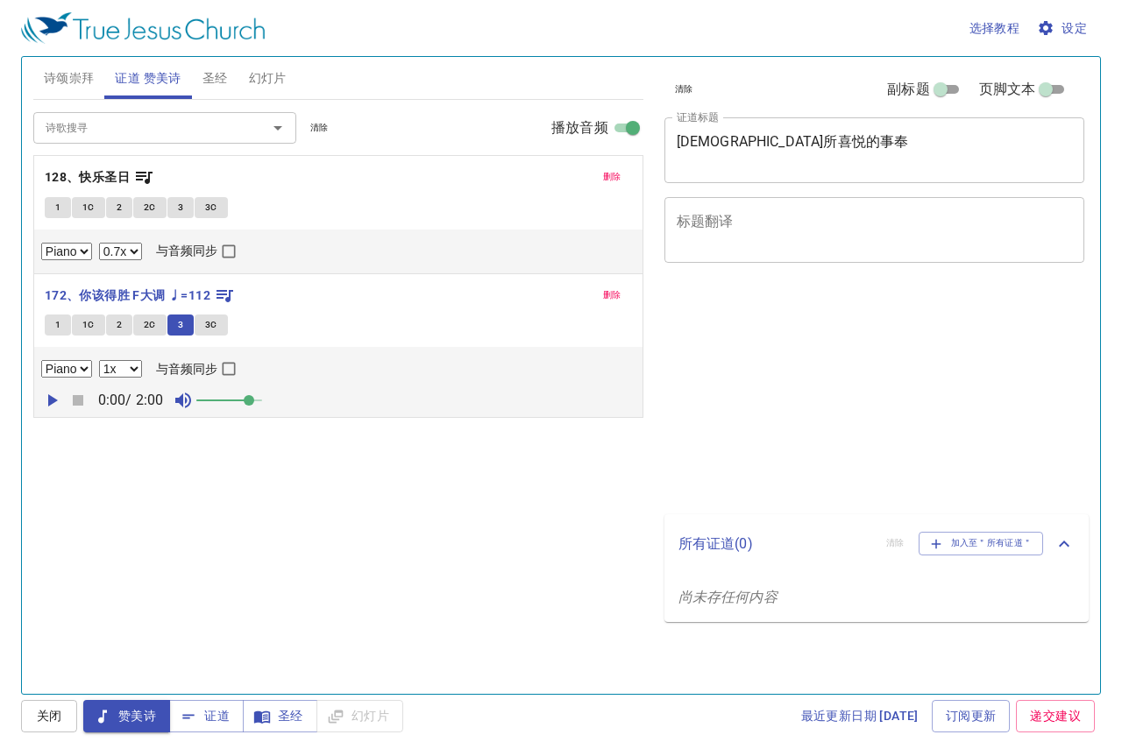
select select "0.7"
select select "1"
select select "0.7"
select select "1"
